Goal: Information Seeking & Learning: Learn about a topic

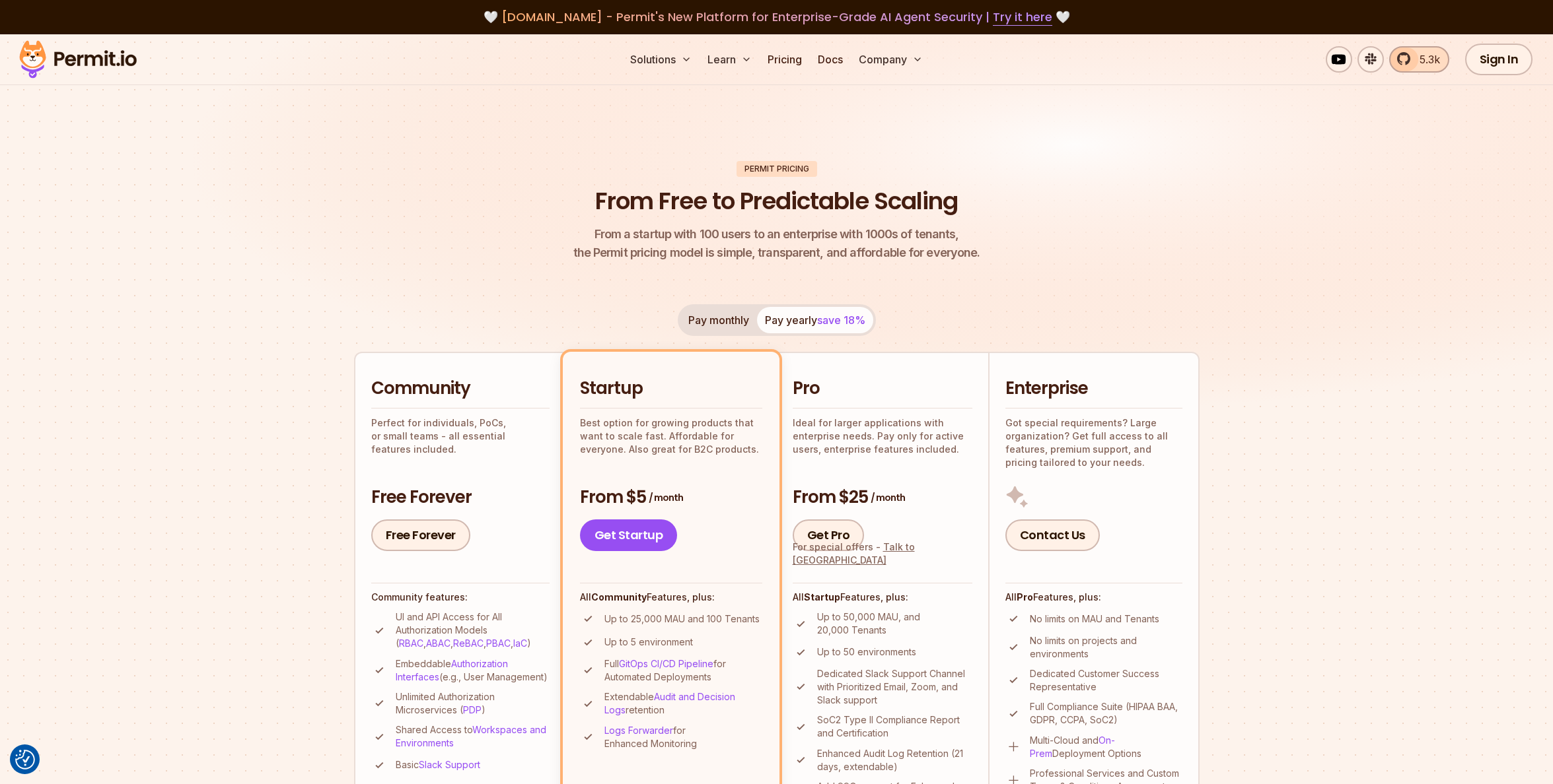
click at [1422, 66] on span "5.3k" at bounding box center [1426, 59] width 29 height 16
click at [85, 64] on img at bounding box center [77, 59] width 129 height 45
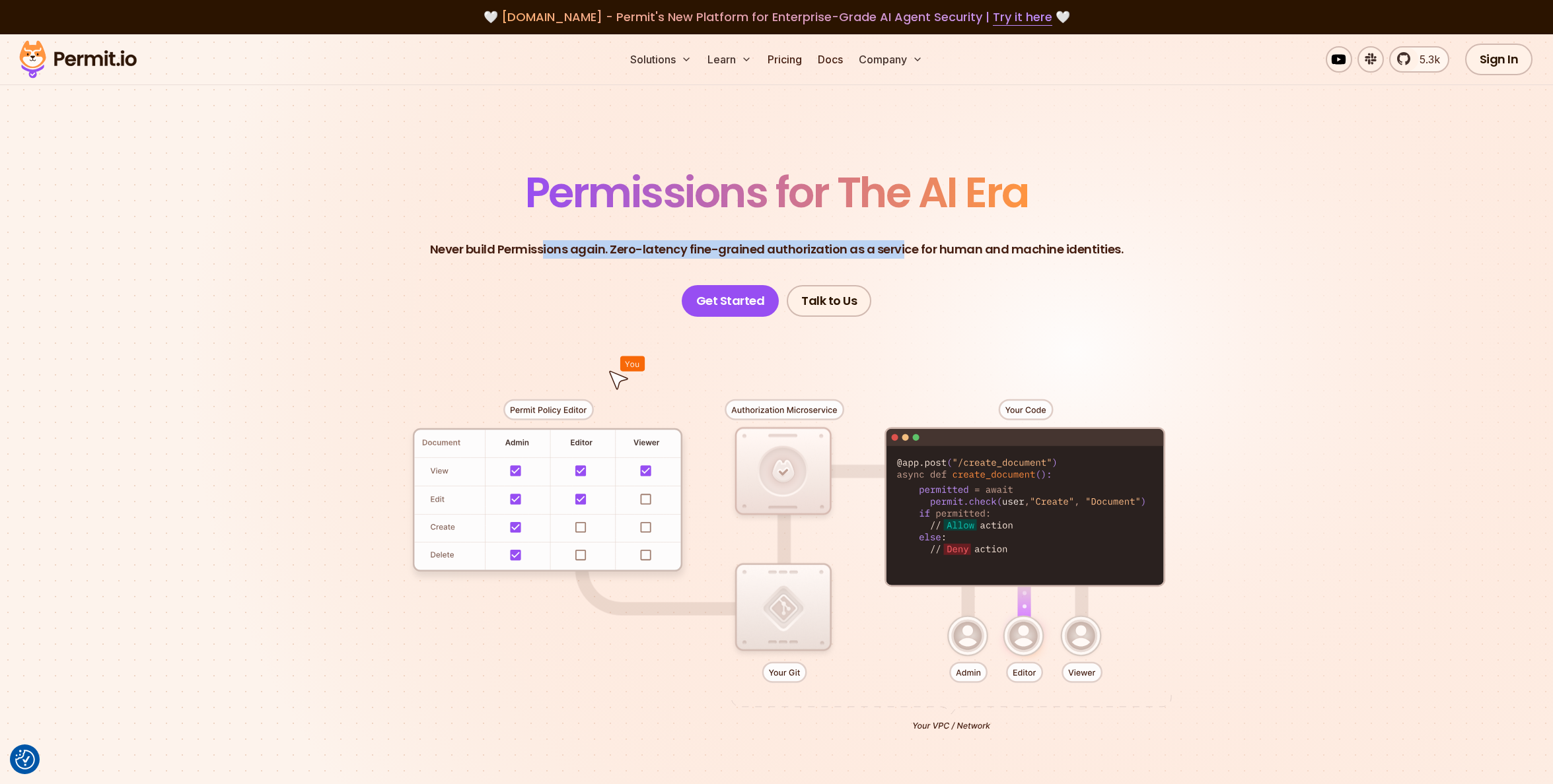
drag, startPoint x: 551, startPoint y: 250, endPoint x: 901, endPoint y: 261, distance: 350.2
click at [901, 261] on header "Permissions for The AI Era Never build Permissions again. Zero-latency fine-gra…" at bounding box center [777, 244] width 925 height 145
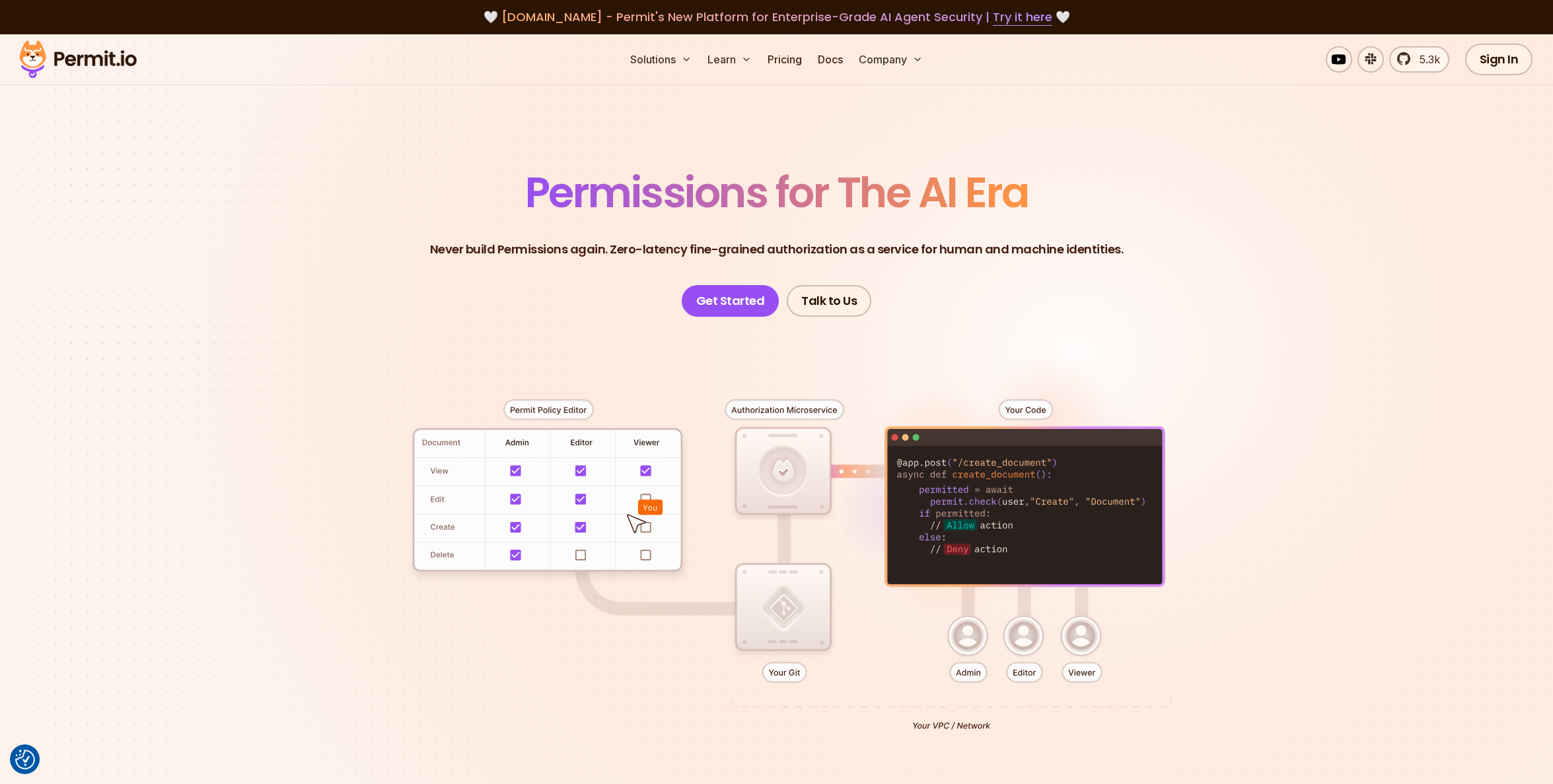
click at [758, 409] on div at bounding box center [777, 560] width 925 height 486
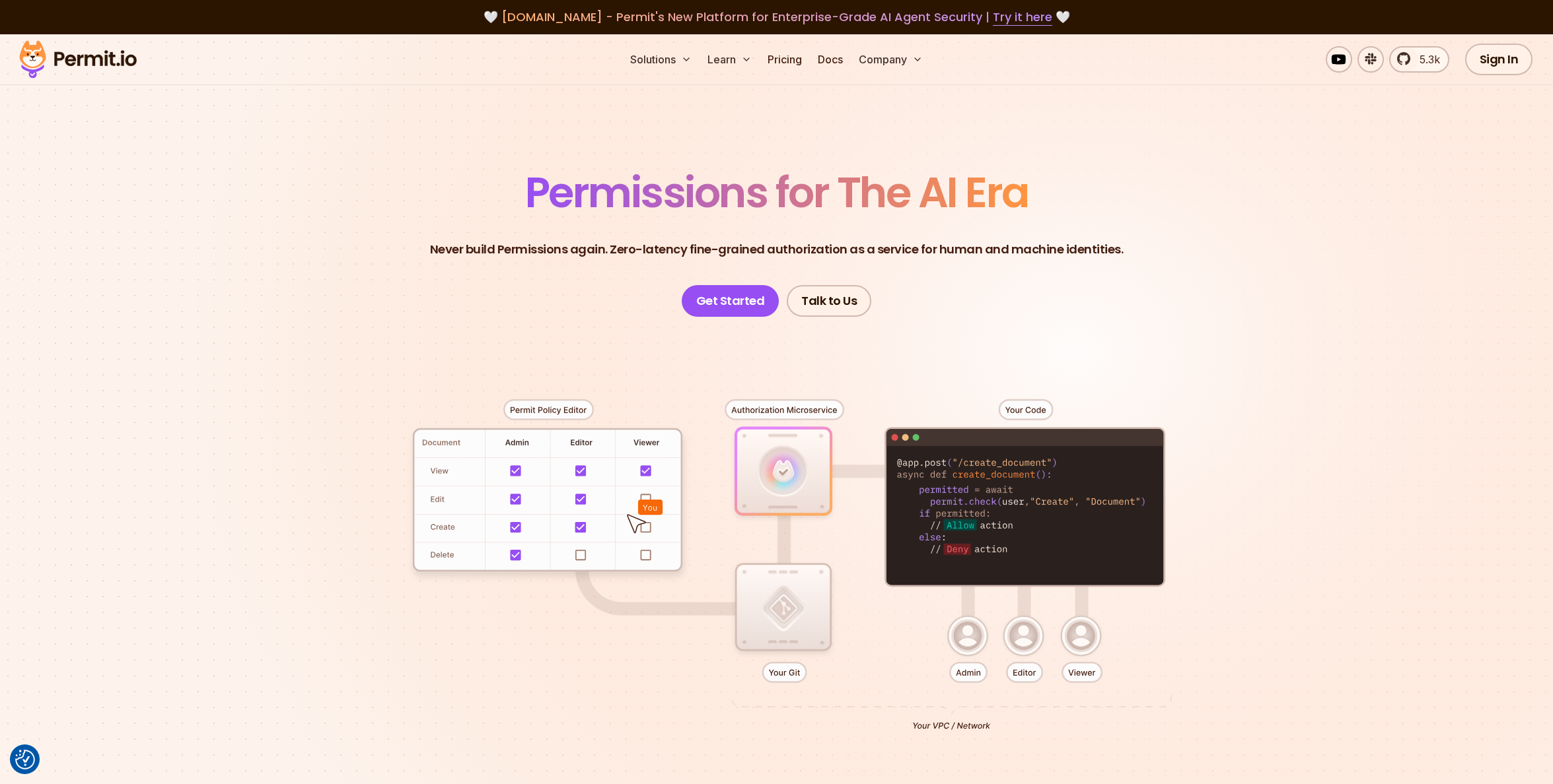
click at [758, 409] on div at bounding box center [777, 560] width 925 height 486
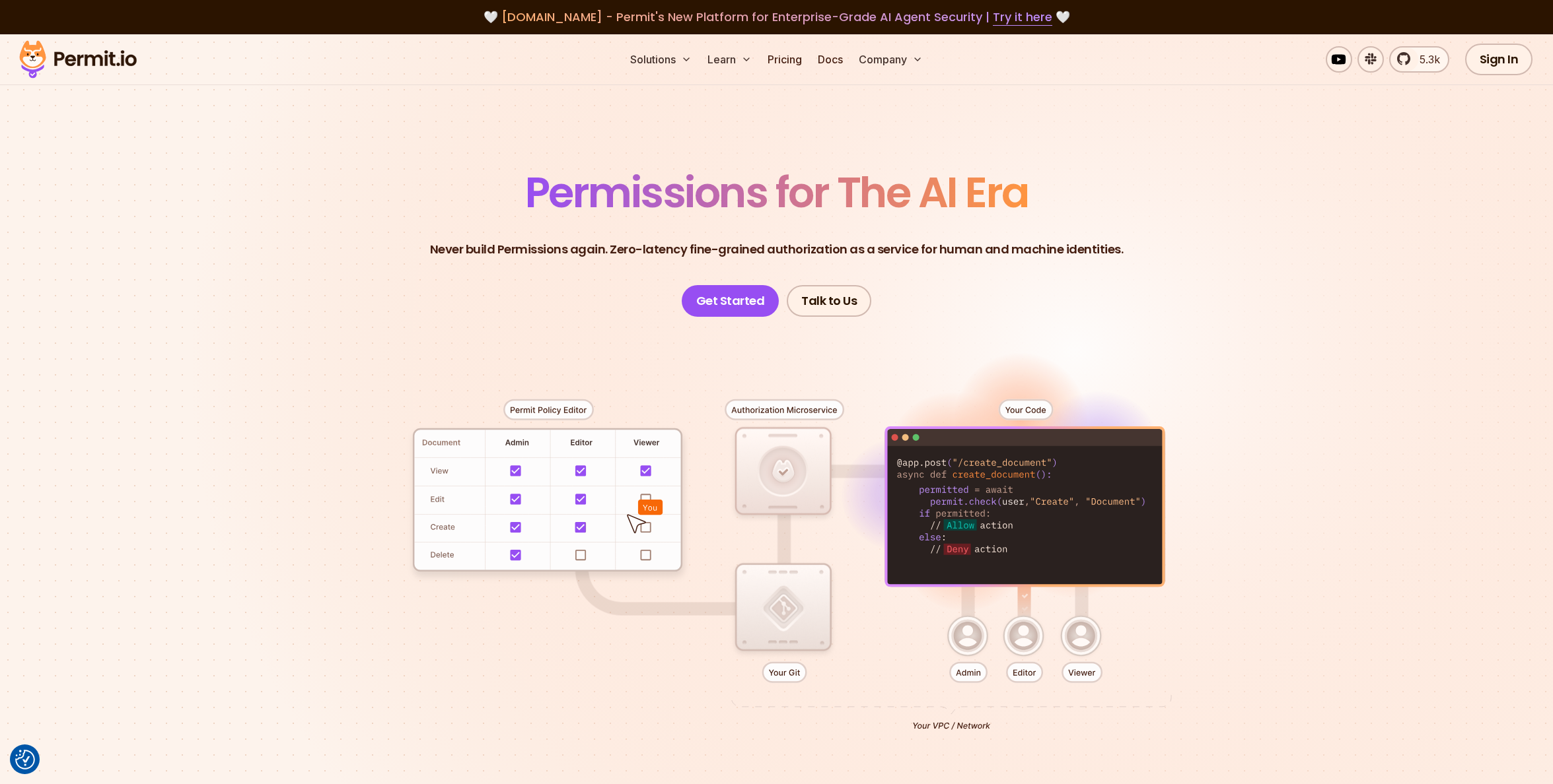
click at [758, 409] on div at bounding box center [777, 560] width 925 height 486
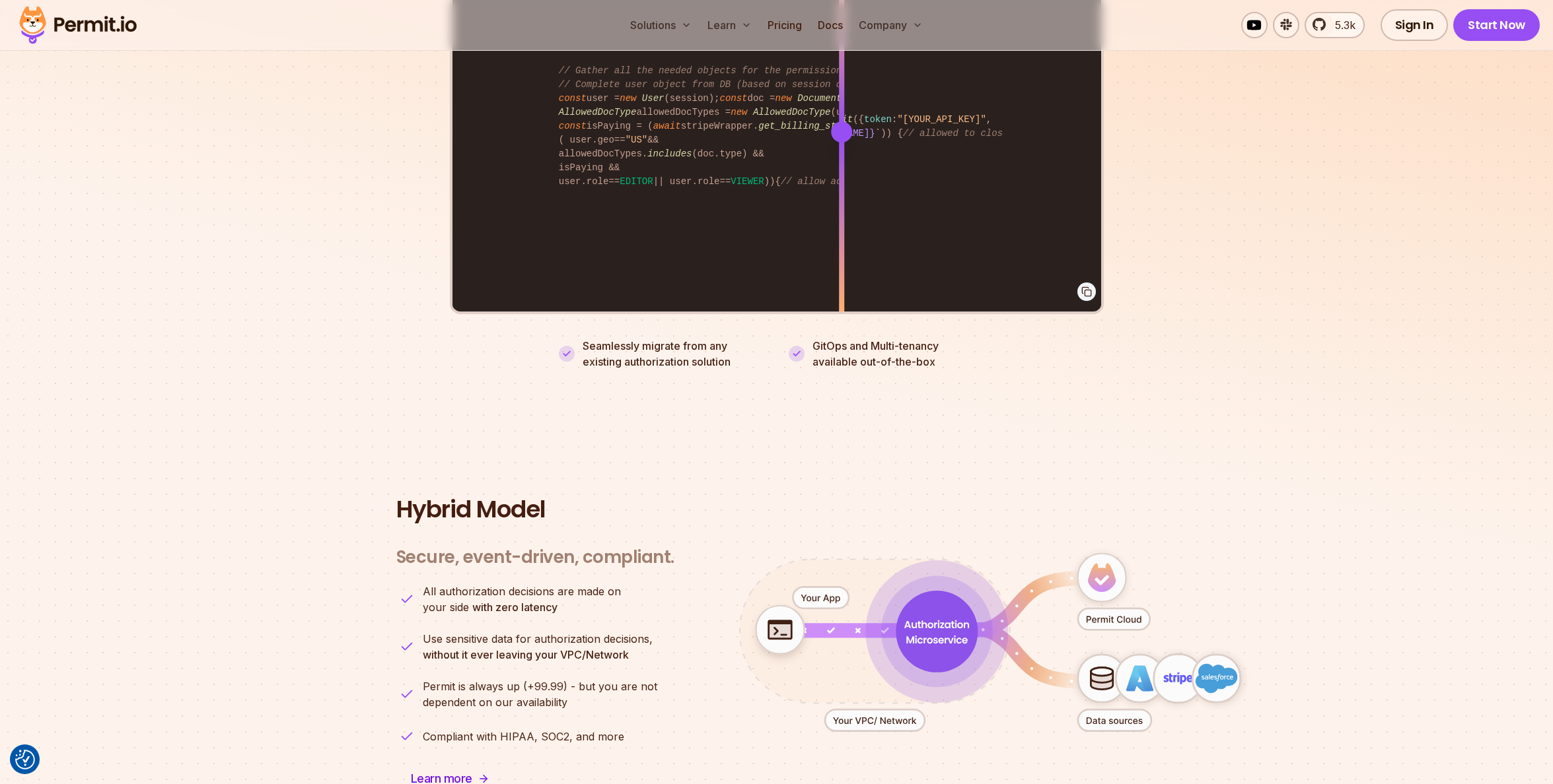
scroll to position [3169, 0]
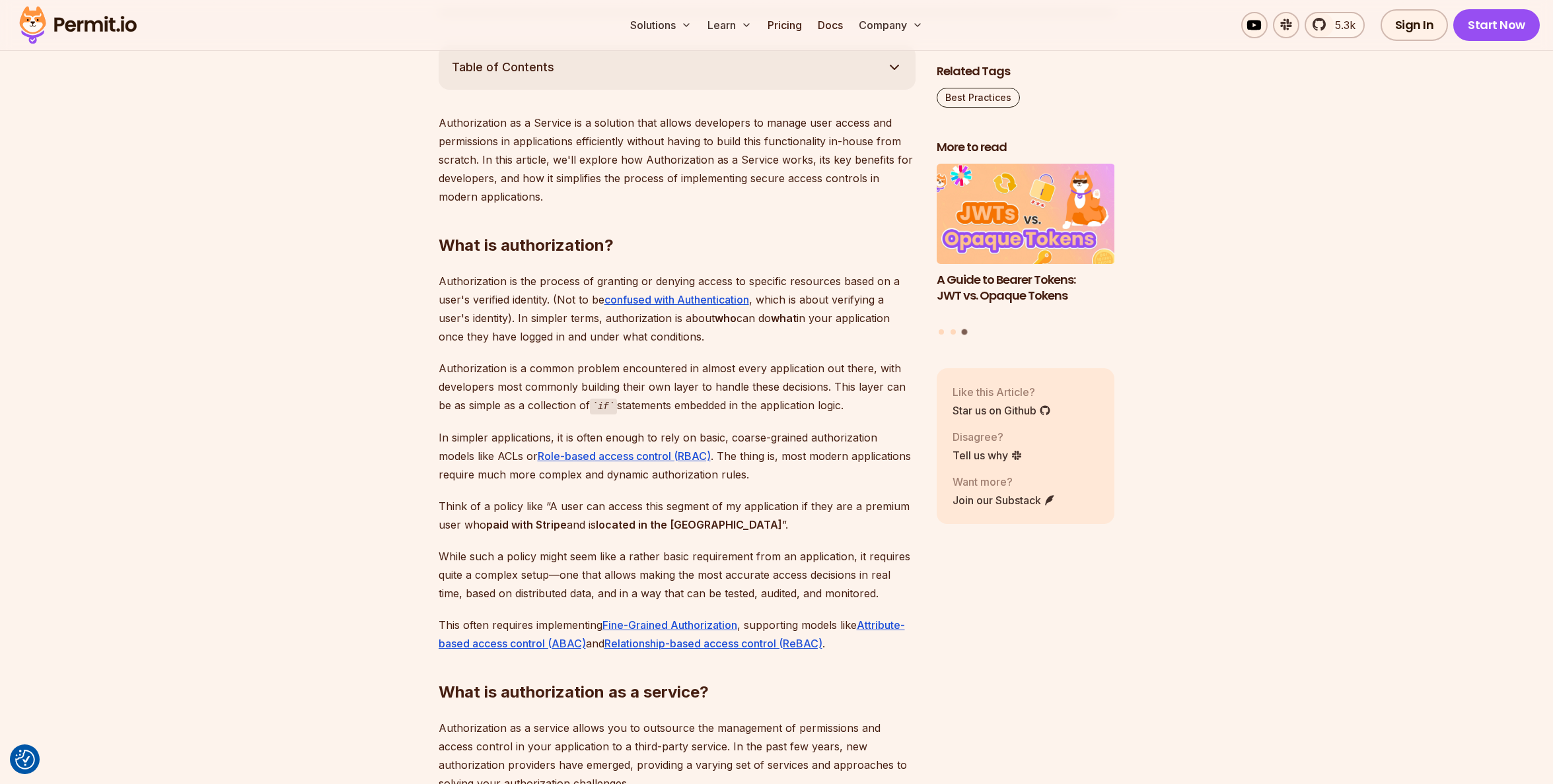
scroll to position [726, 0]
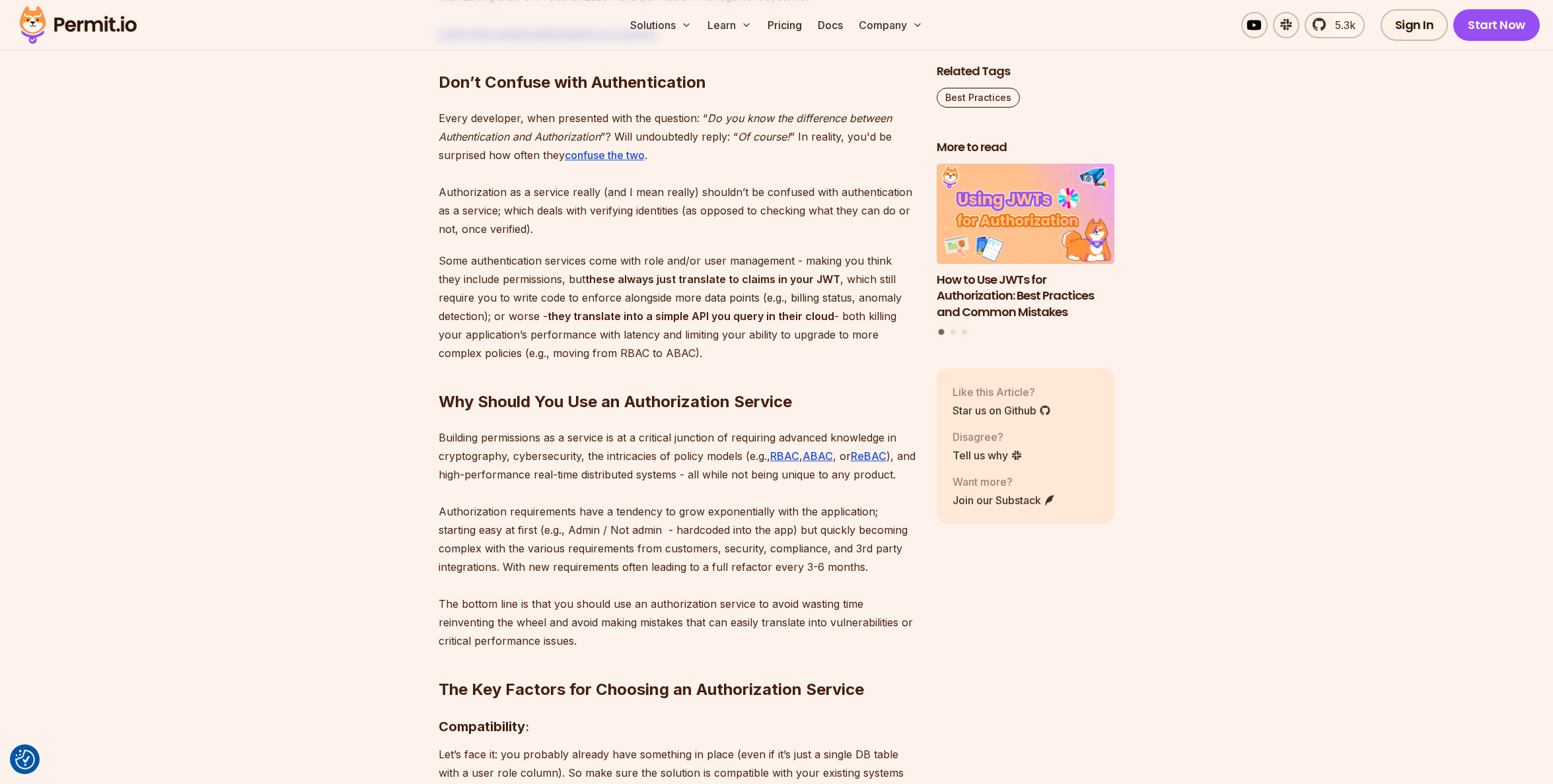
scroll to position [696, 0]
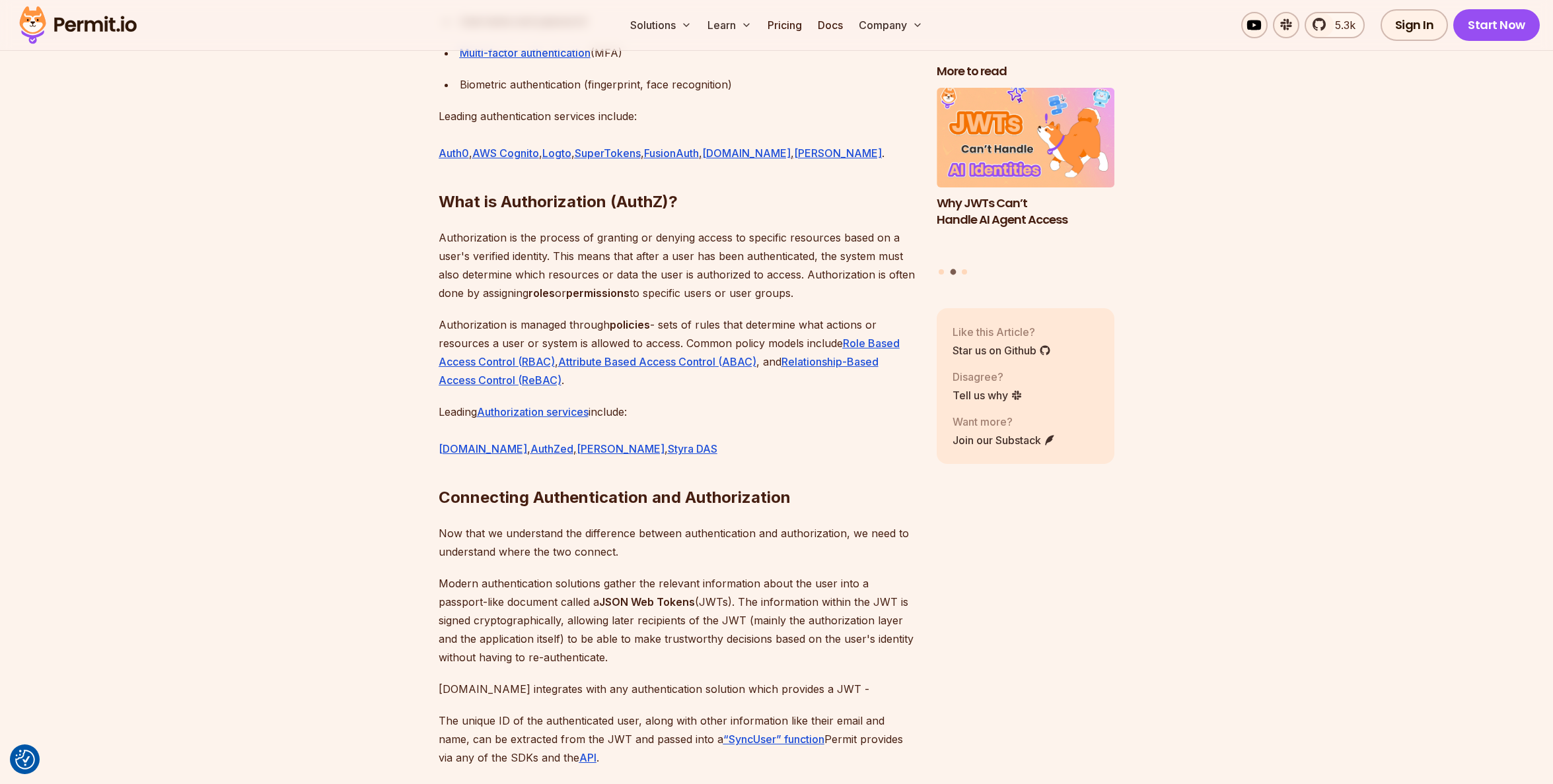
scroll to position [1716, 0]
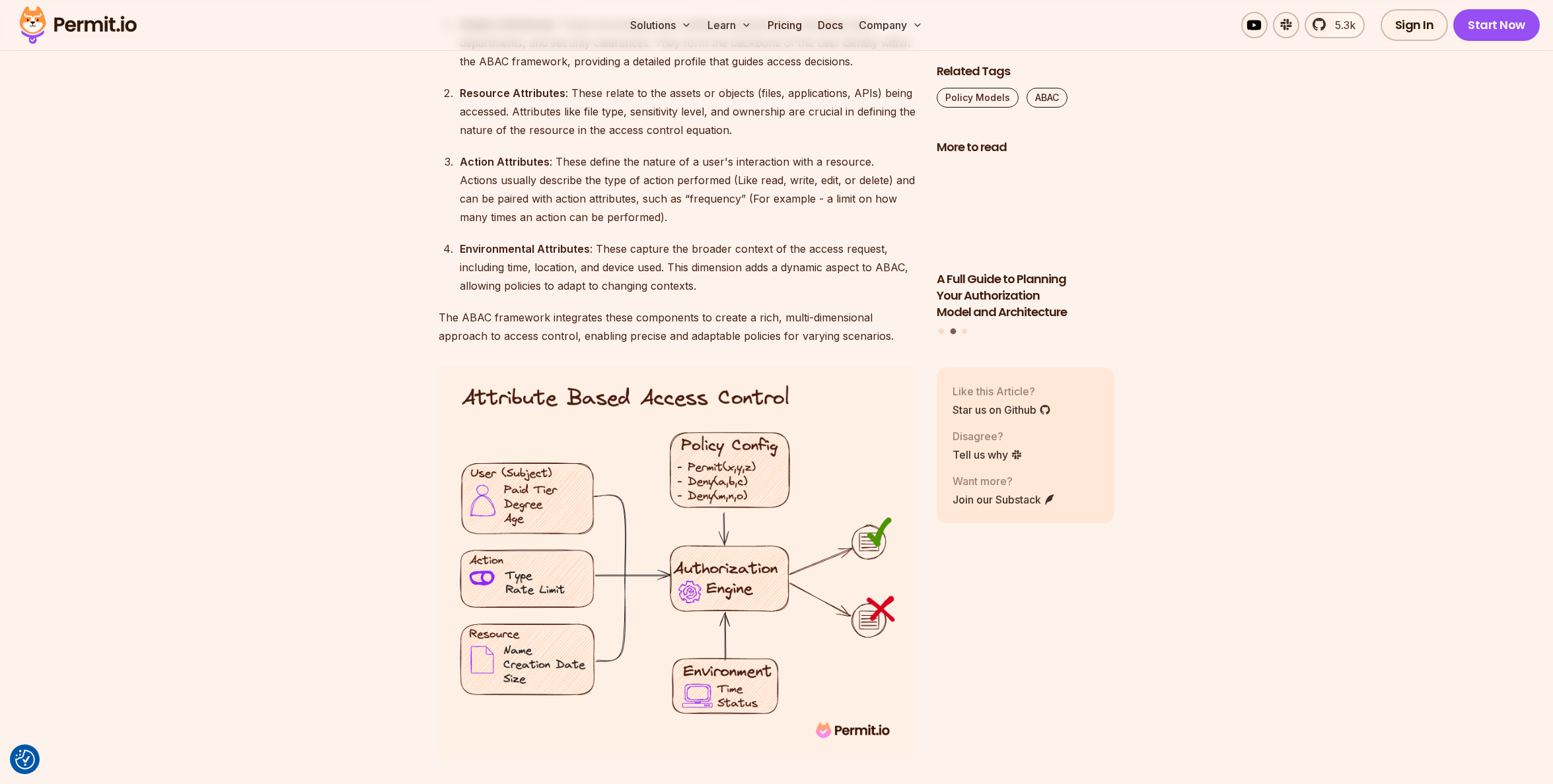
scroll to position [1915, 0]
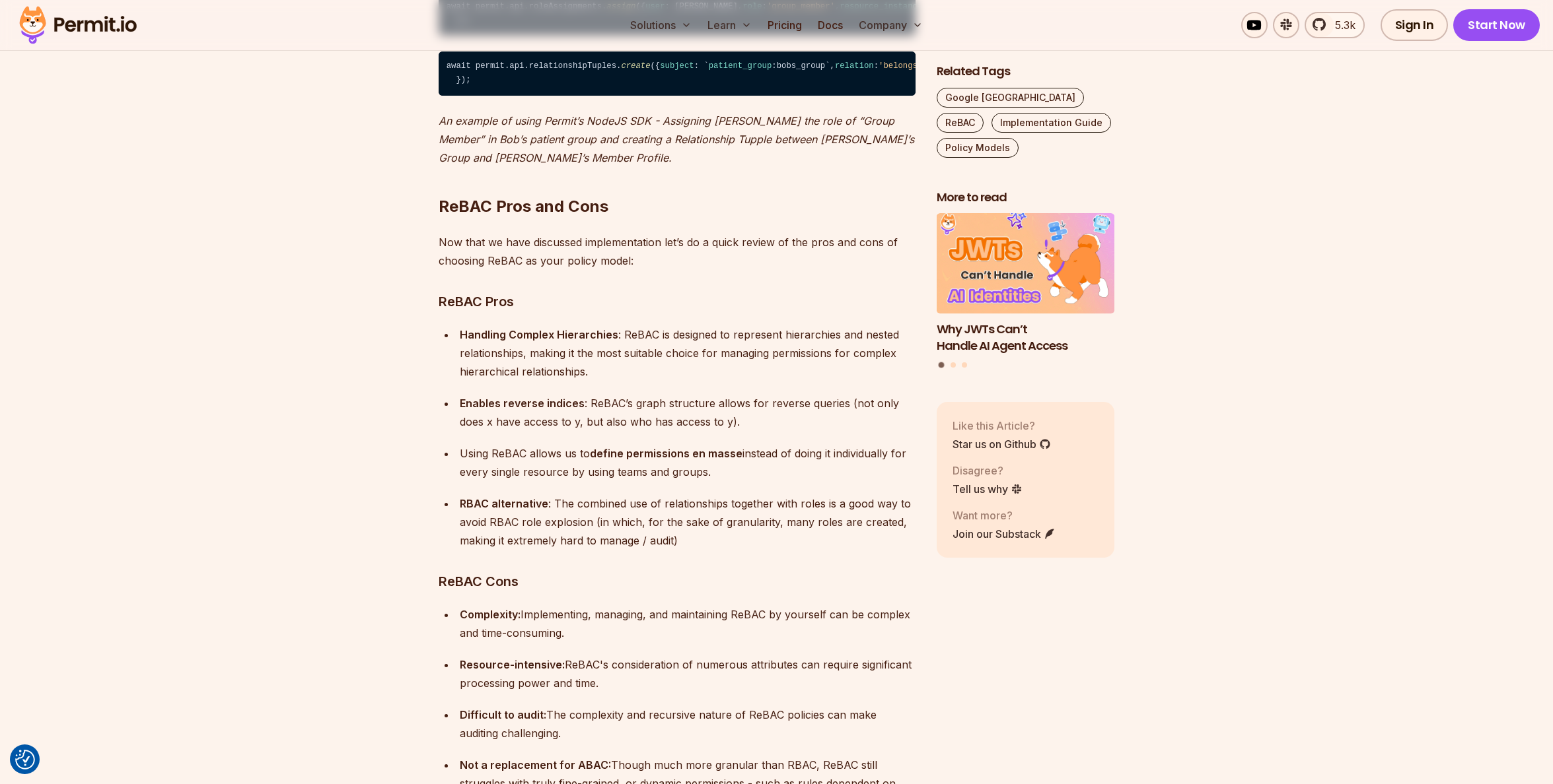
scroll to position [9309, 0]
